Goal: Task Accomplishment & Management: Use online tool/utility

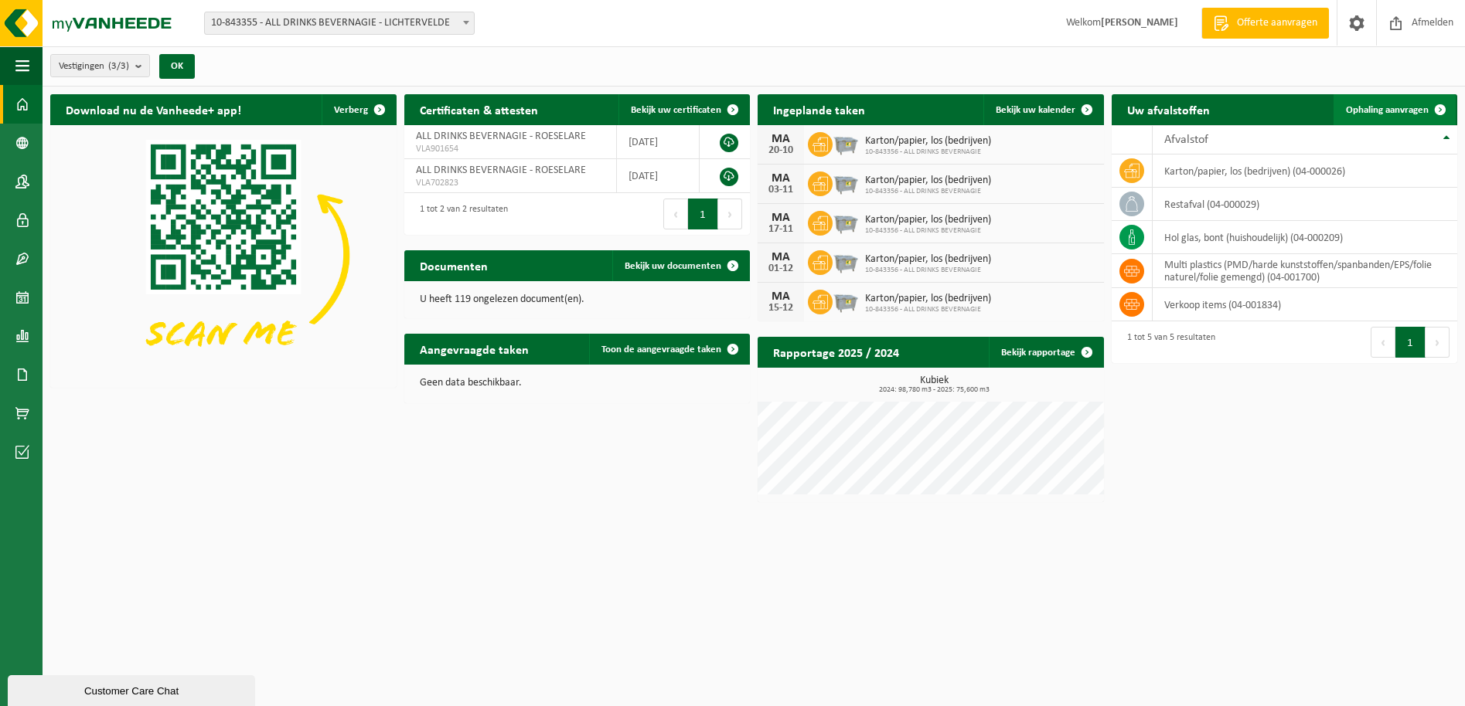
click at [1445, 109] on span at bounding box center [1439, 109] width 31 height 31
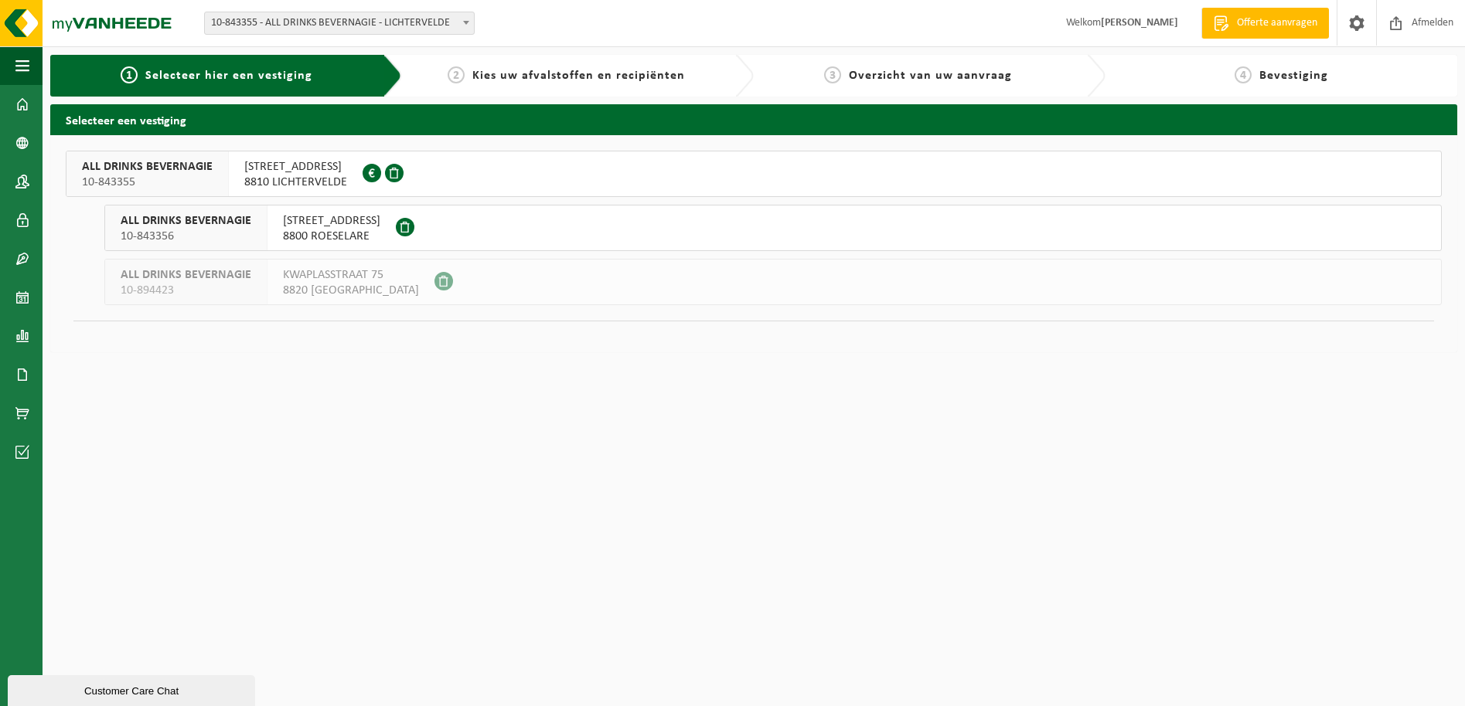
click at [334, 219] on span "GODSHUISLAAN 13" at bounding box center [331, 220] width 97 height 15
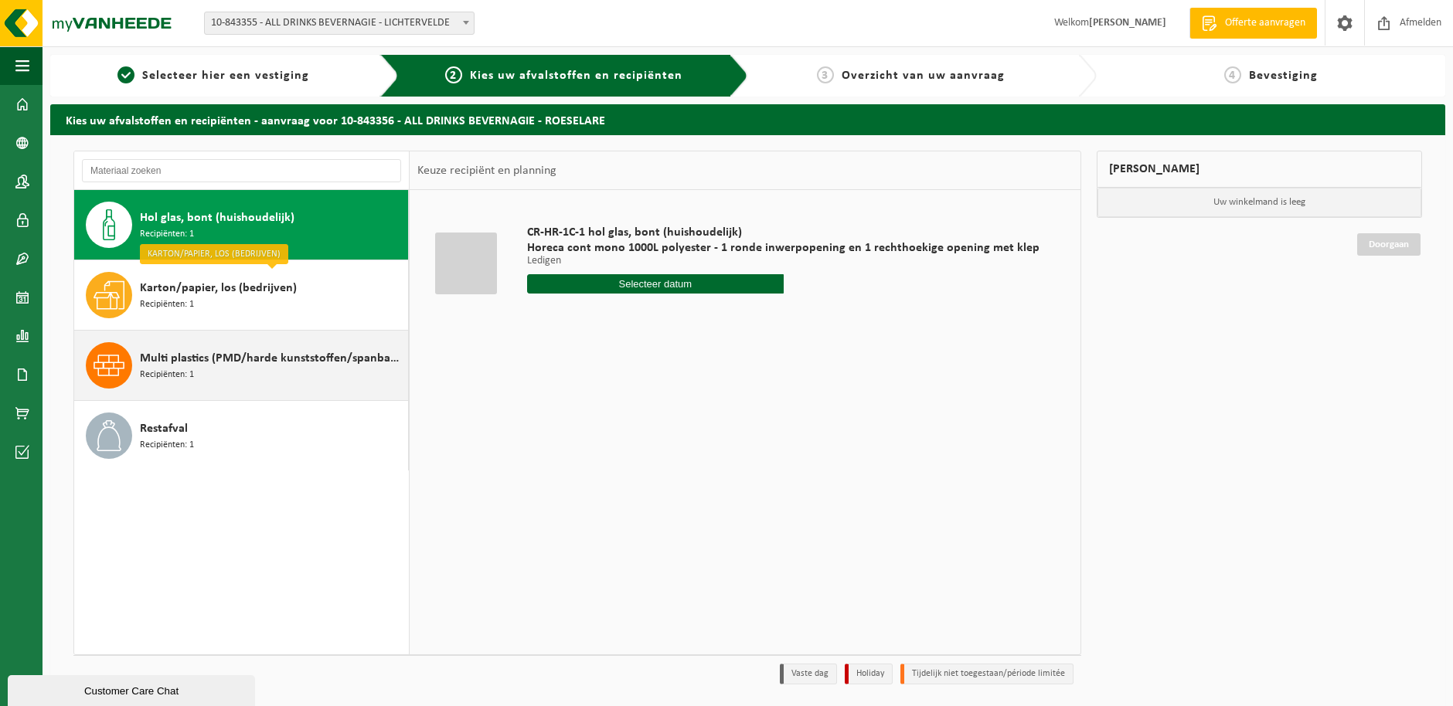
click at [284, 365] on span "Multi plastics (PMD/harde kunststoffen/spanbanden/EPS/folie naturel/folie gemen…" at bounding box center [272, 358] width 264 height 19
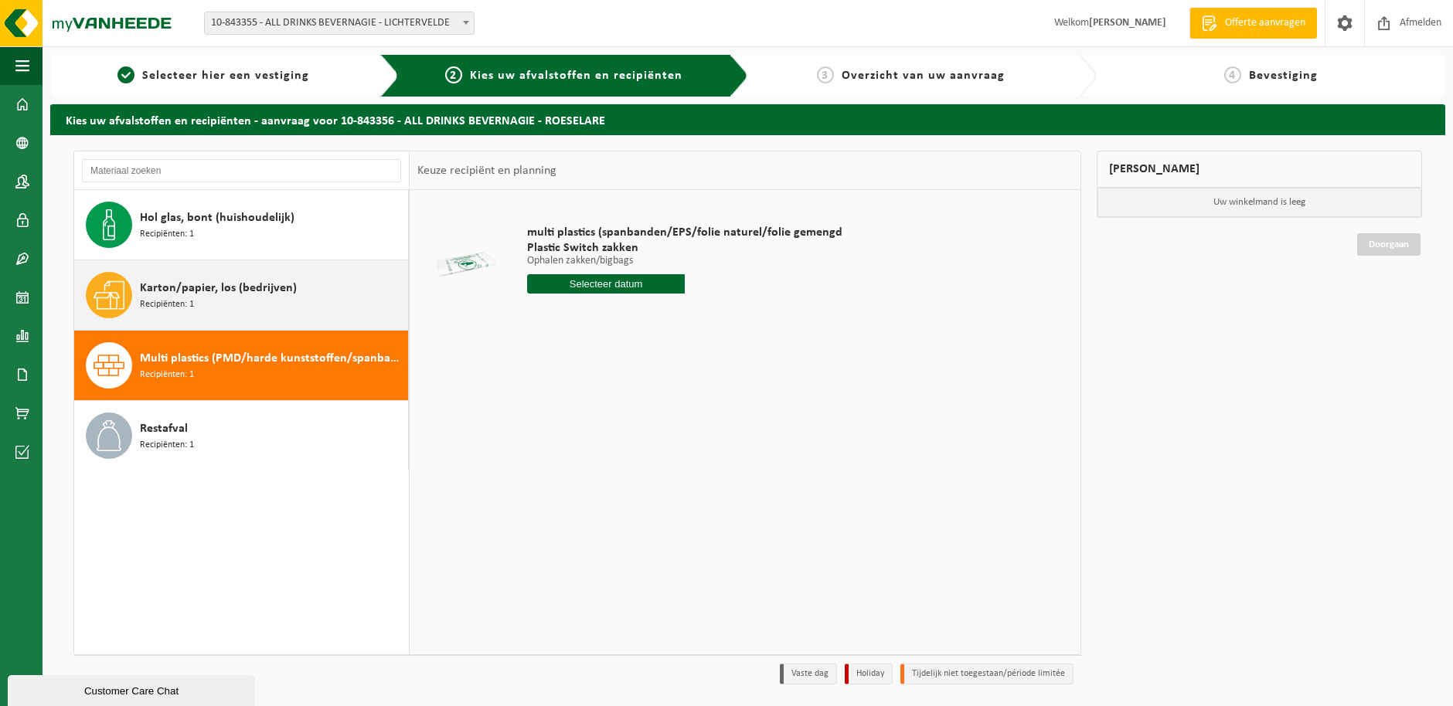
click at [288, 298] on div "Karton/papier, los (bedrijven) Recipiënten: 1" at bounding box center [272, 295] width 264 height 46
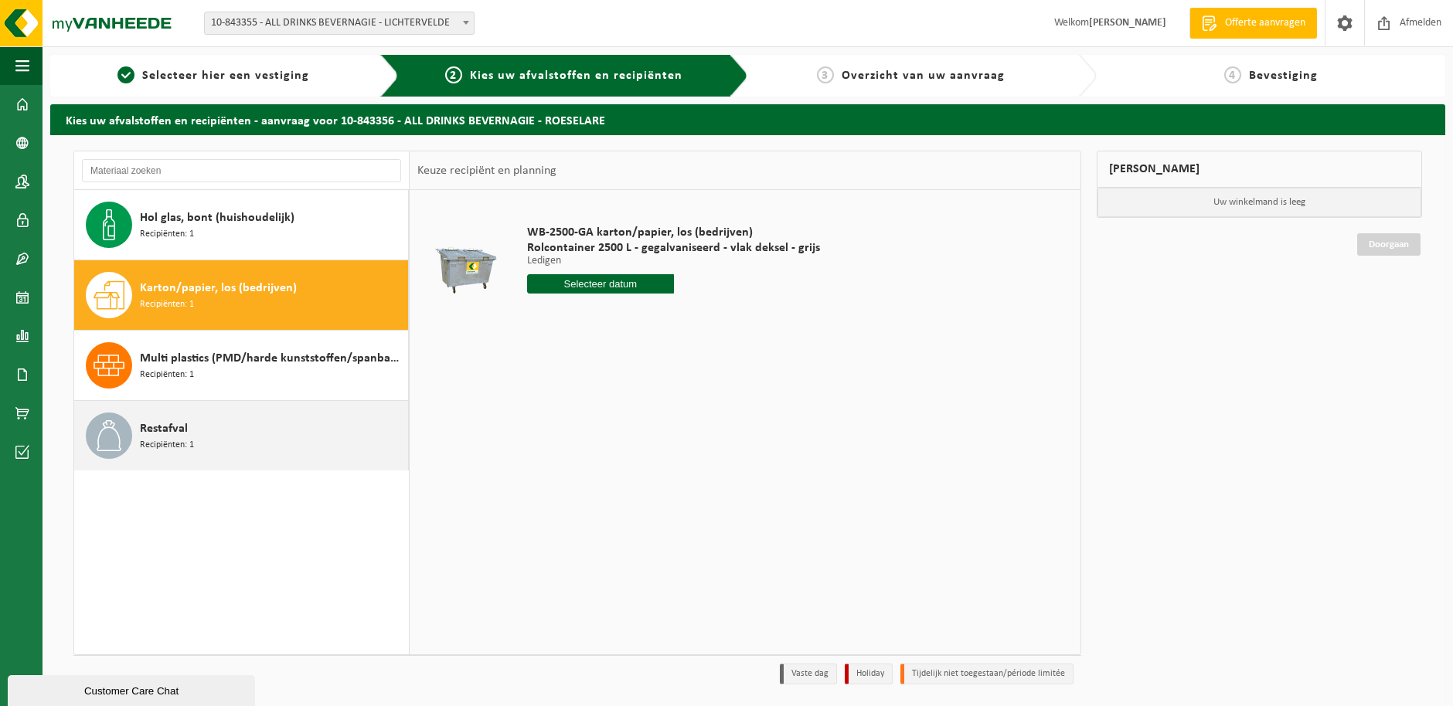
click at [269, 413] on div "Restafval Recipiënten: 1" at bounding box center [272, 436] width 264 height 46
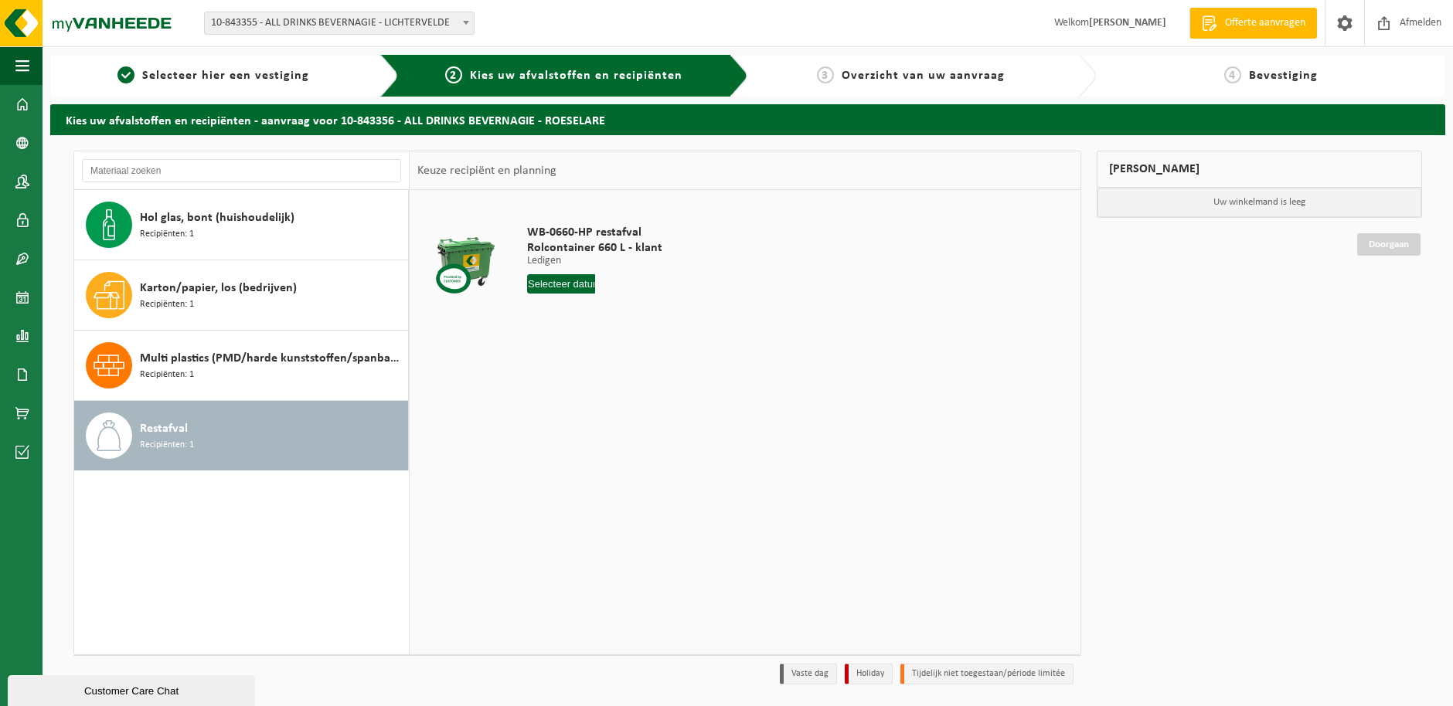
click at [569, 282] on input "text" at bounding box center [561, 283] width 68 height 19
click at [570, 417] on div "14" at bounding box center [568, 421] width 27 height 25
type input "Van 2025-10-14"
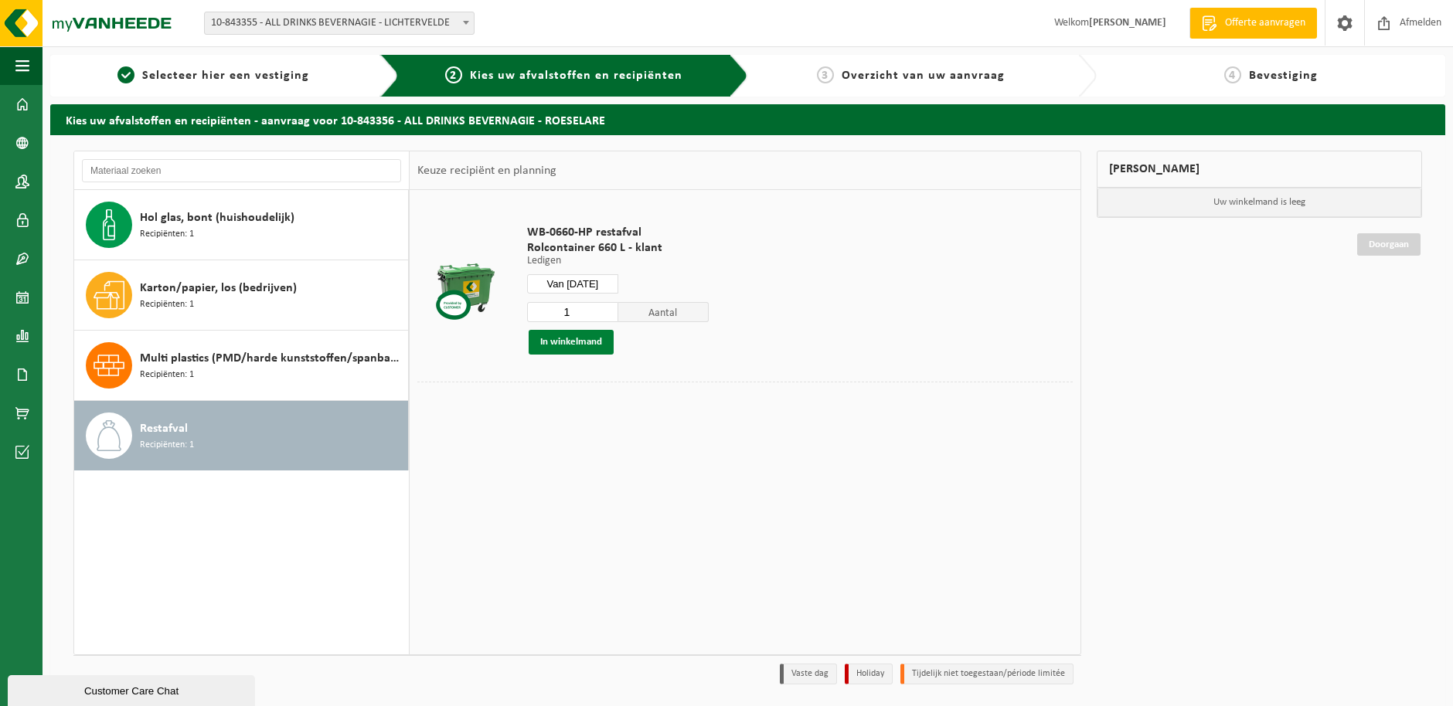
click at [585, 341] on button "In winkelmand" at bounding box center [571, 342] width 85 height 25
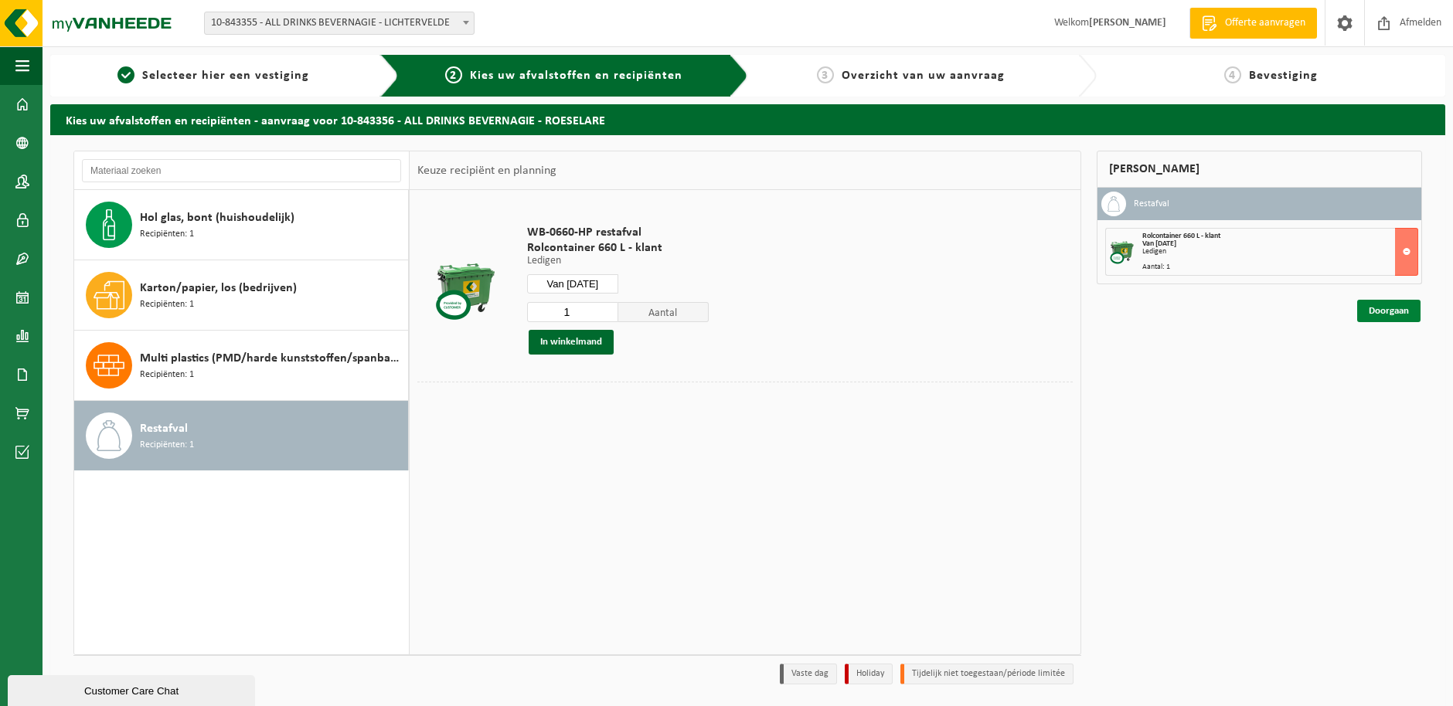
click at [1384, 310] on link "Doorgaan" at bounding box center [1388, 311] width 63 height 22
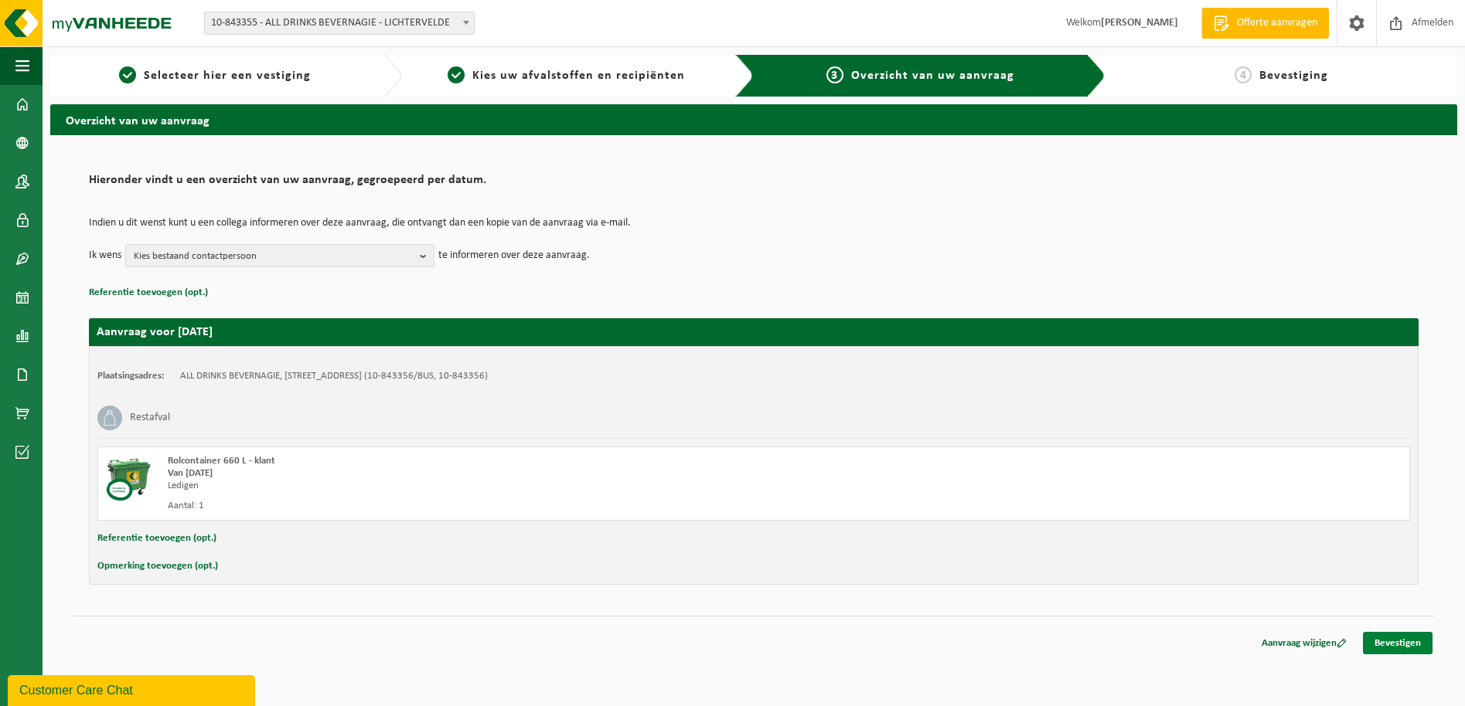
click at [1393, 644] on link "Bevestigen" at bounding box center [1398, 643] width 70 height 22
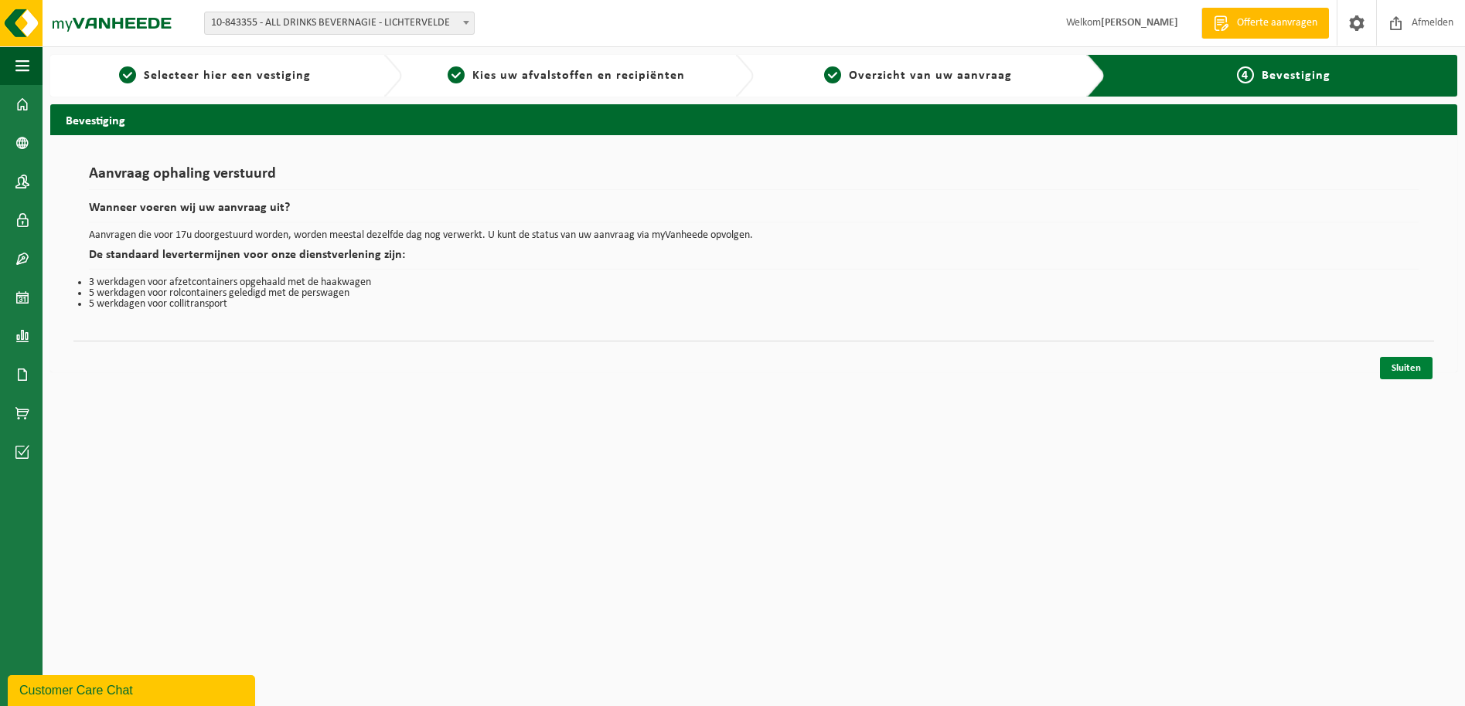
click at [1396, 371] on link "Sluiten" at bounding box center [1406, 368] width 53 height 22
